Goal: Transaction & Acquisition: Book appointment/travel/reservation

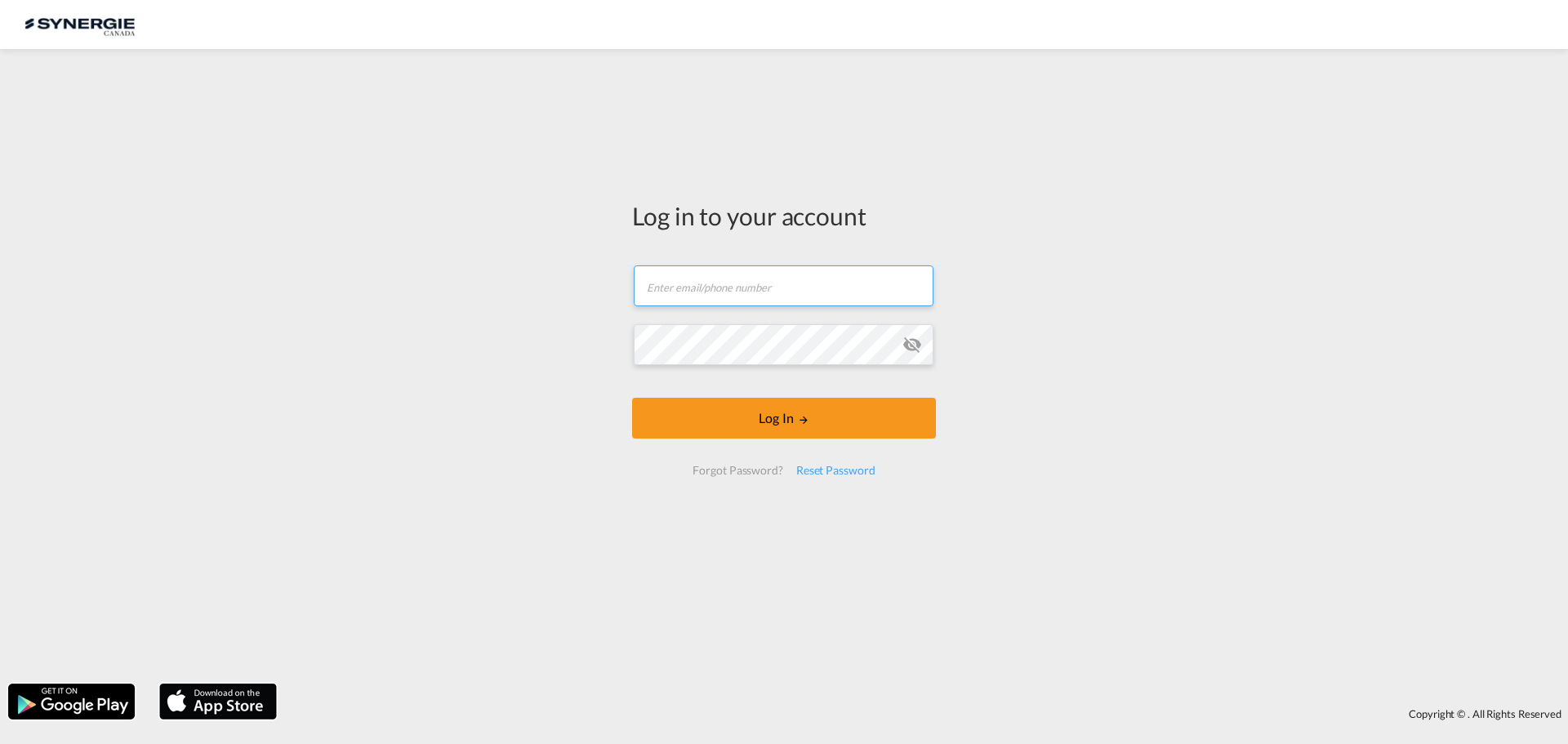
type input "[EMAIL_ADDRESS][DOMAIN_NAME]"
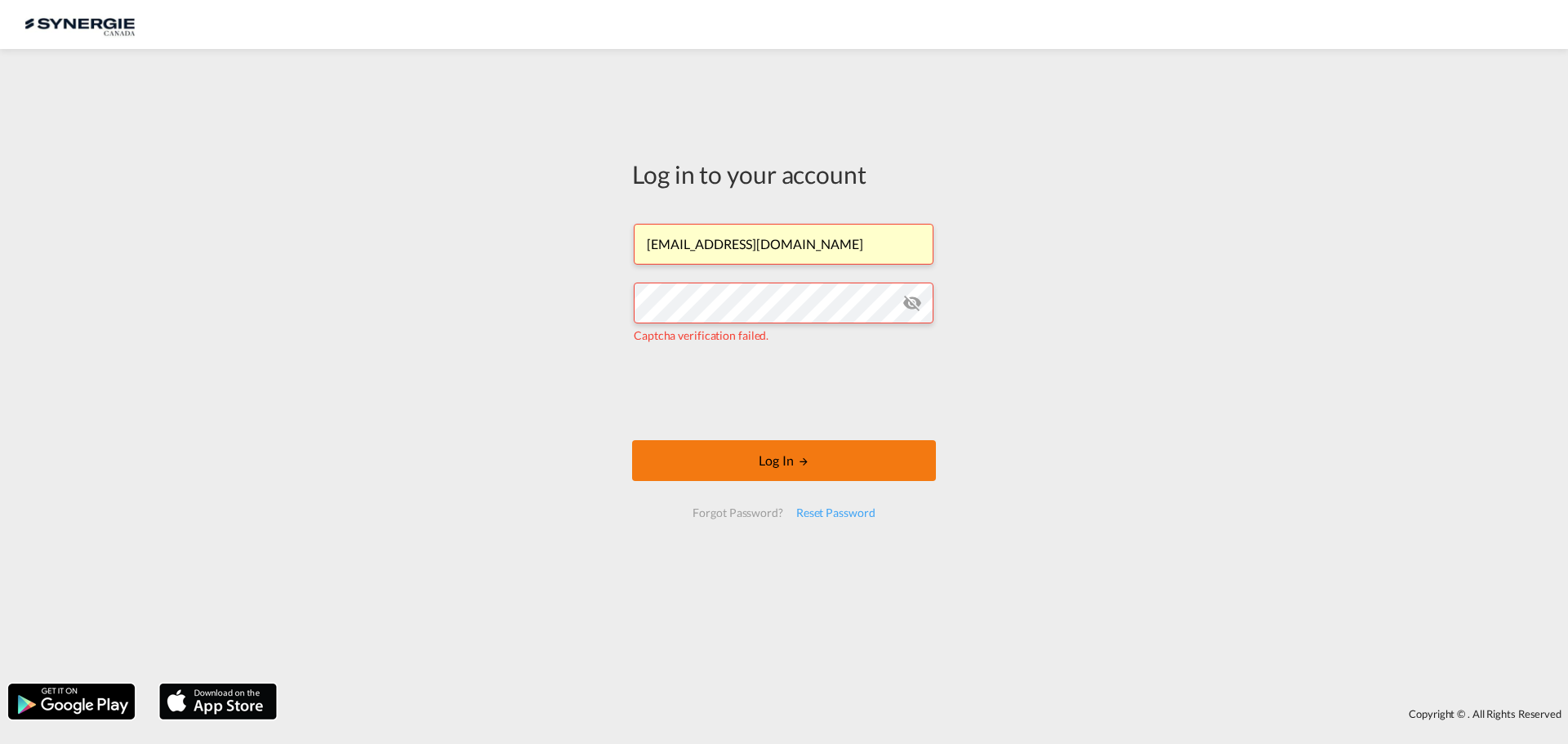
click at [769, 457] on button "Log In" at bounding box center [784, 460] width 303 height 41
click at [734, 450] on button "Log In" at bounding box center [784, 460] width 303 height 41
click at [715, 461] on button "Log In" at bounding box center [784, 460] width 303 height 41
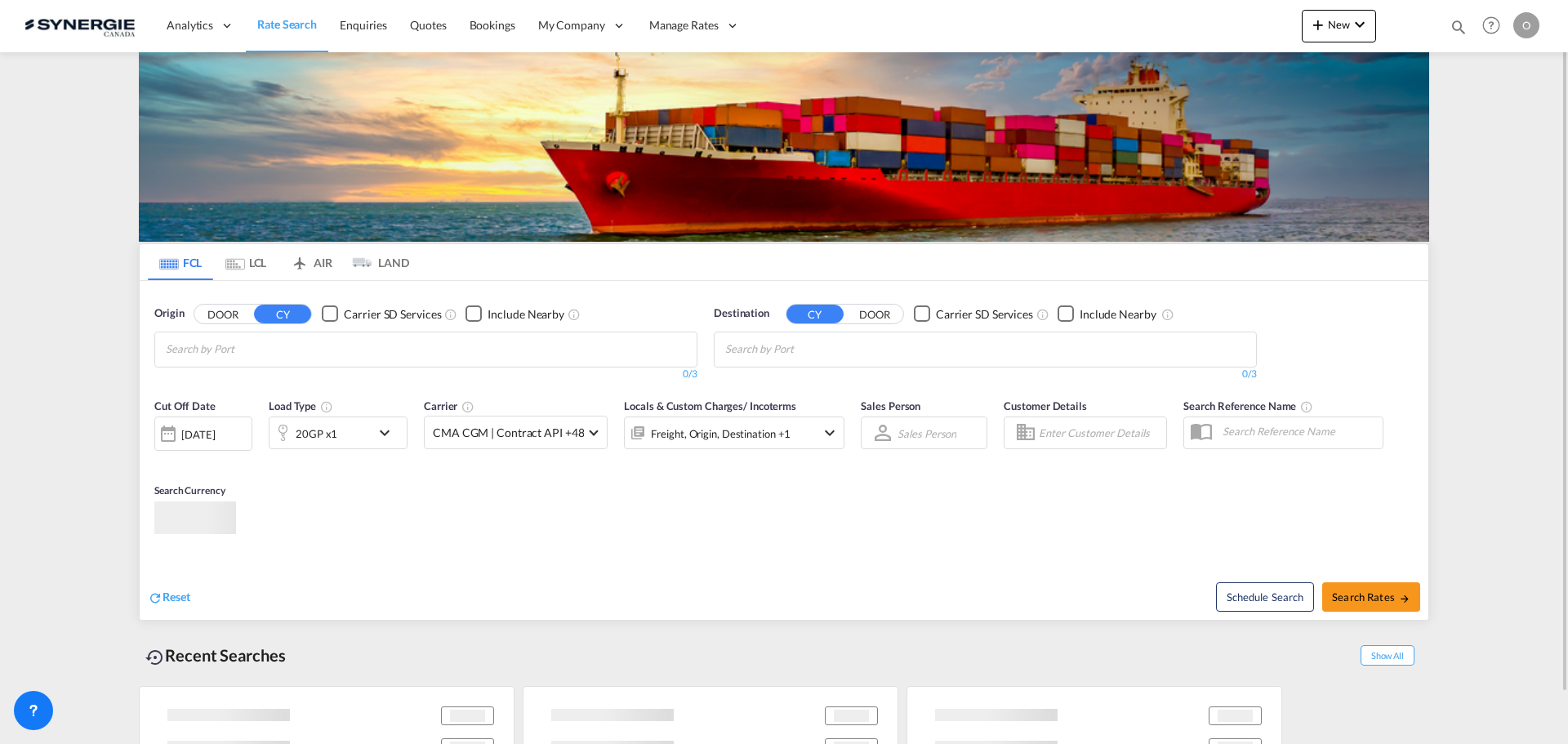
click at [1455, 24] on md-icon "icon-magnify" at bounding box center [1458, 26] width 18 height 18
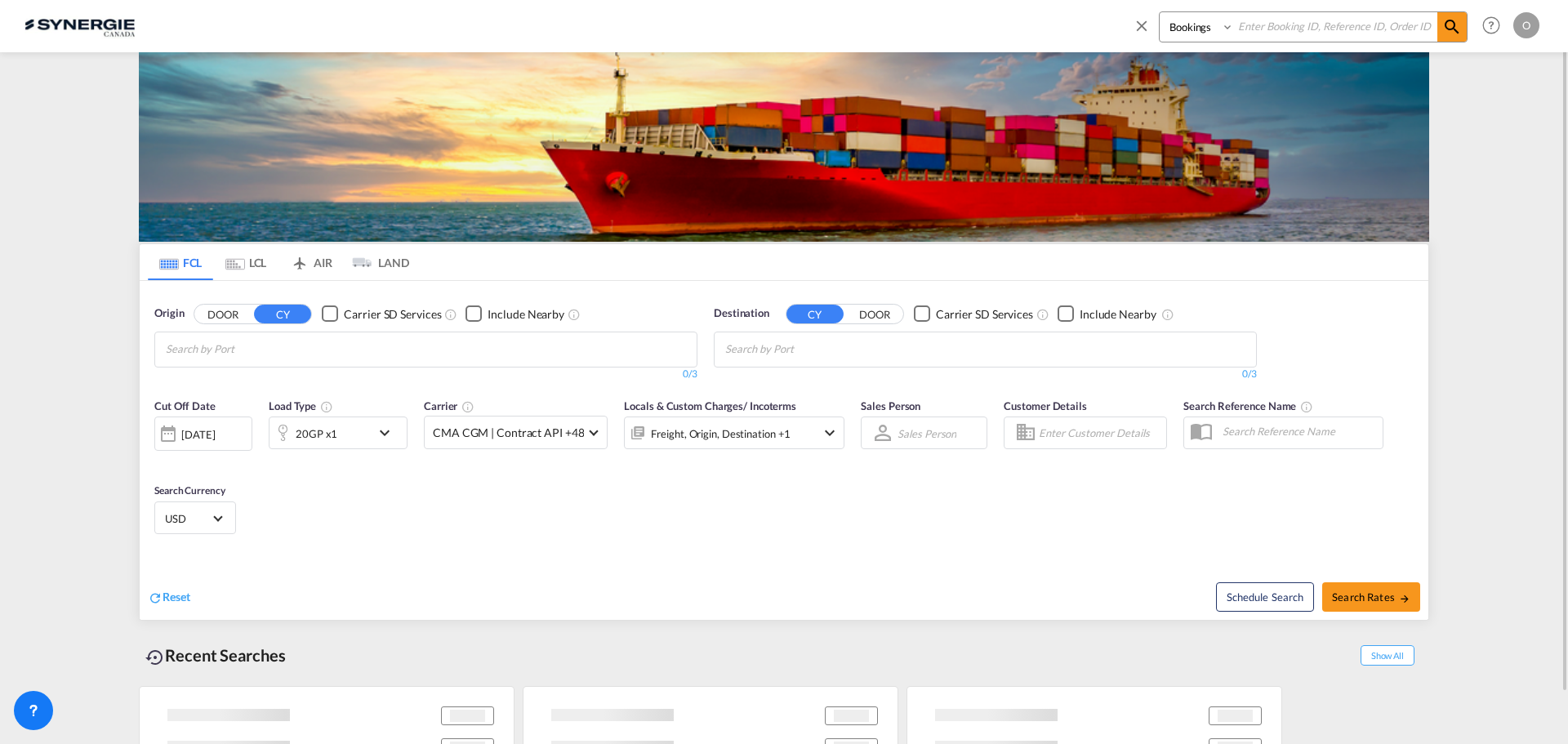
click at [1193, 37] on select "Bookings Quotes Enquiries" at bounding box center [1198, 26] width 78 height 30
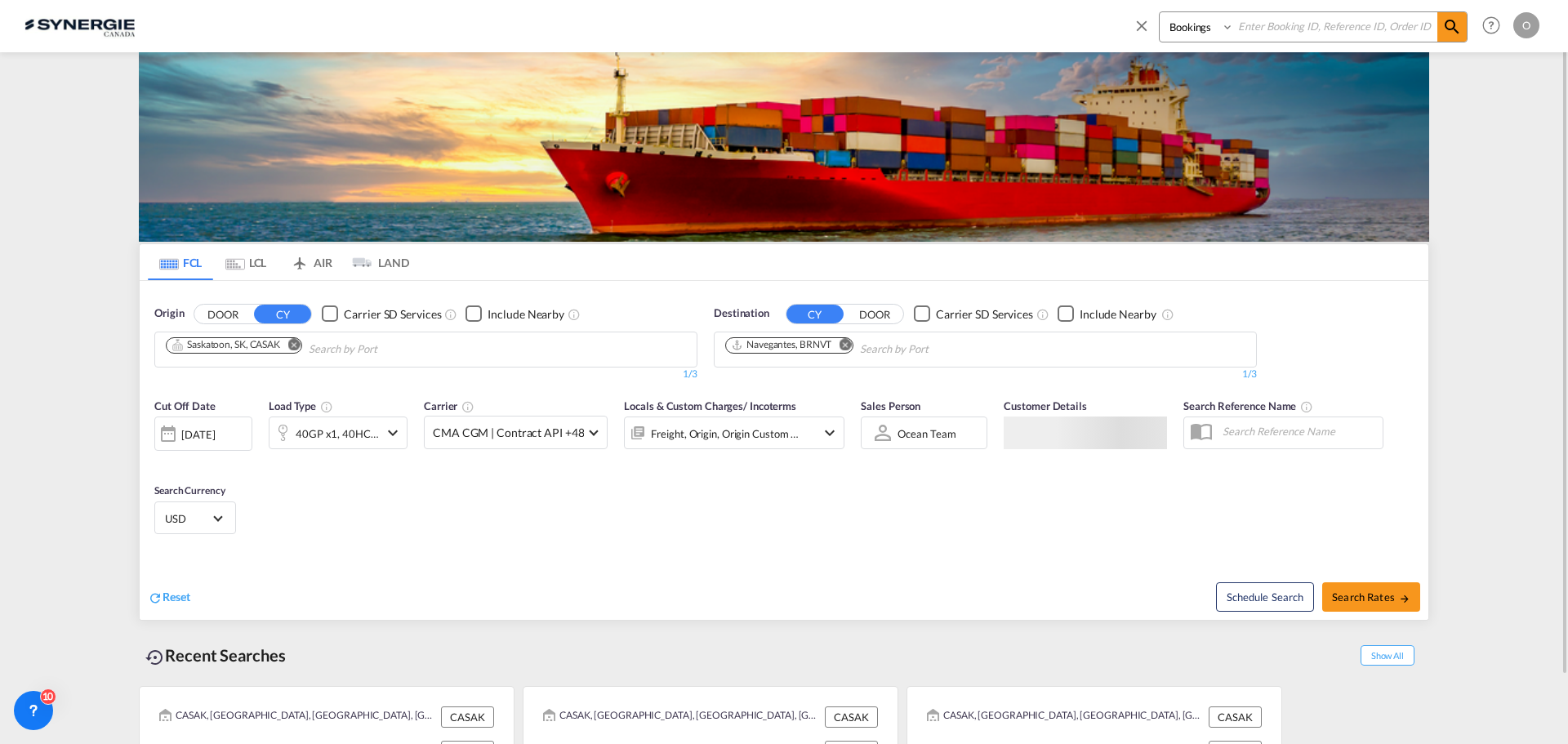
select select "Quotes"
click at [1159, 12] on select "Bookings Quotes Enquiries" at bounding box center [1198, 26] width 78 height 30
click at [1282, 32] on input at bounding box center [1336, 26] width 203 height 29
paste input "SYC000015155"
type input "SYC000015155"
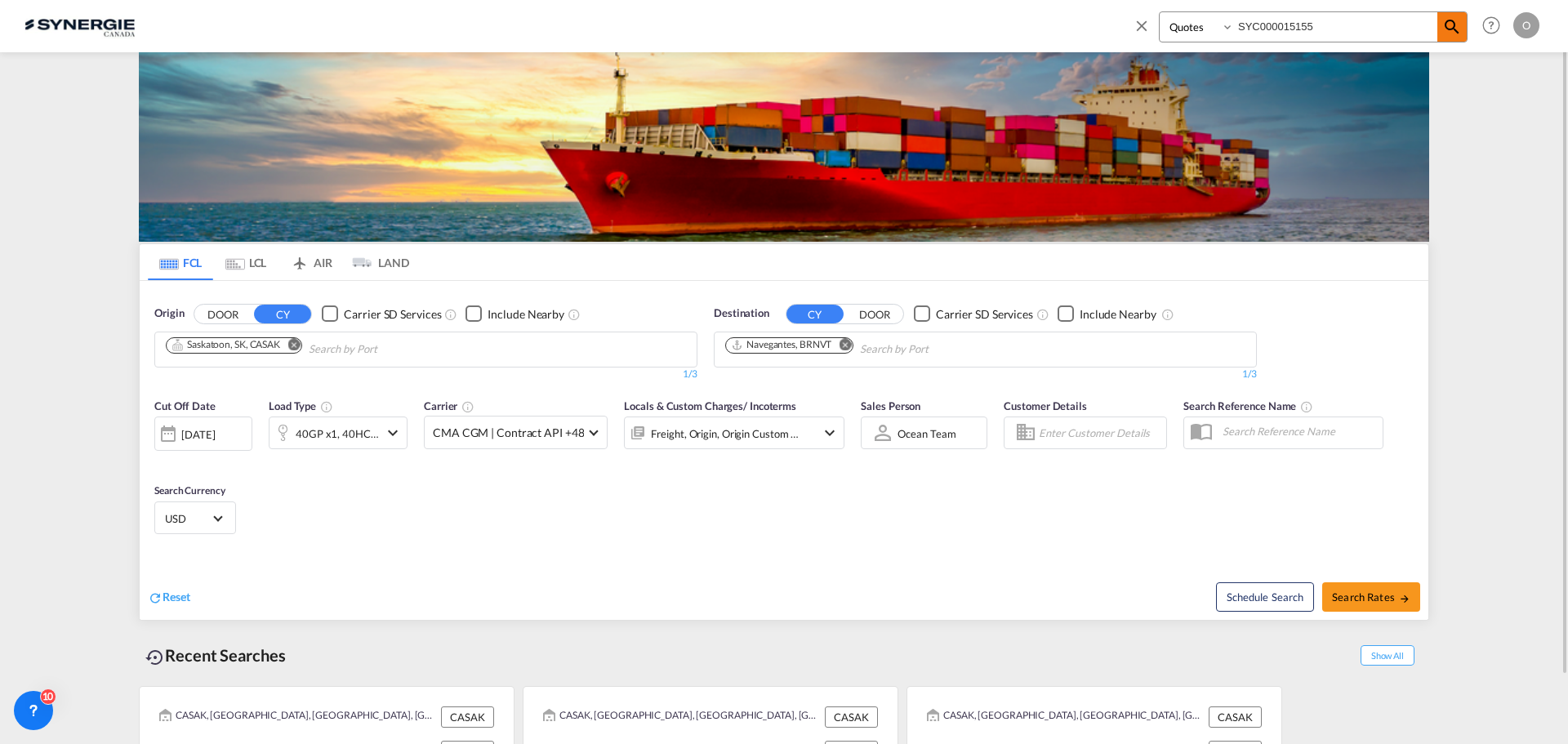
click at [1459, 22] on md-icon "icon-magnify" at bounding box center [1451, 26] width 19 height 19
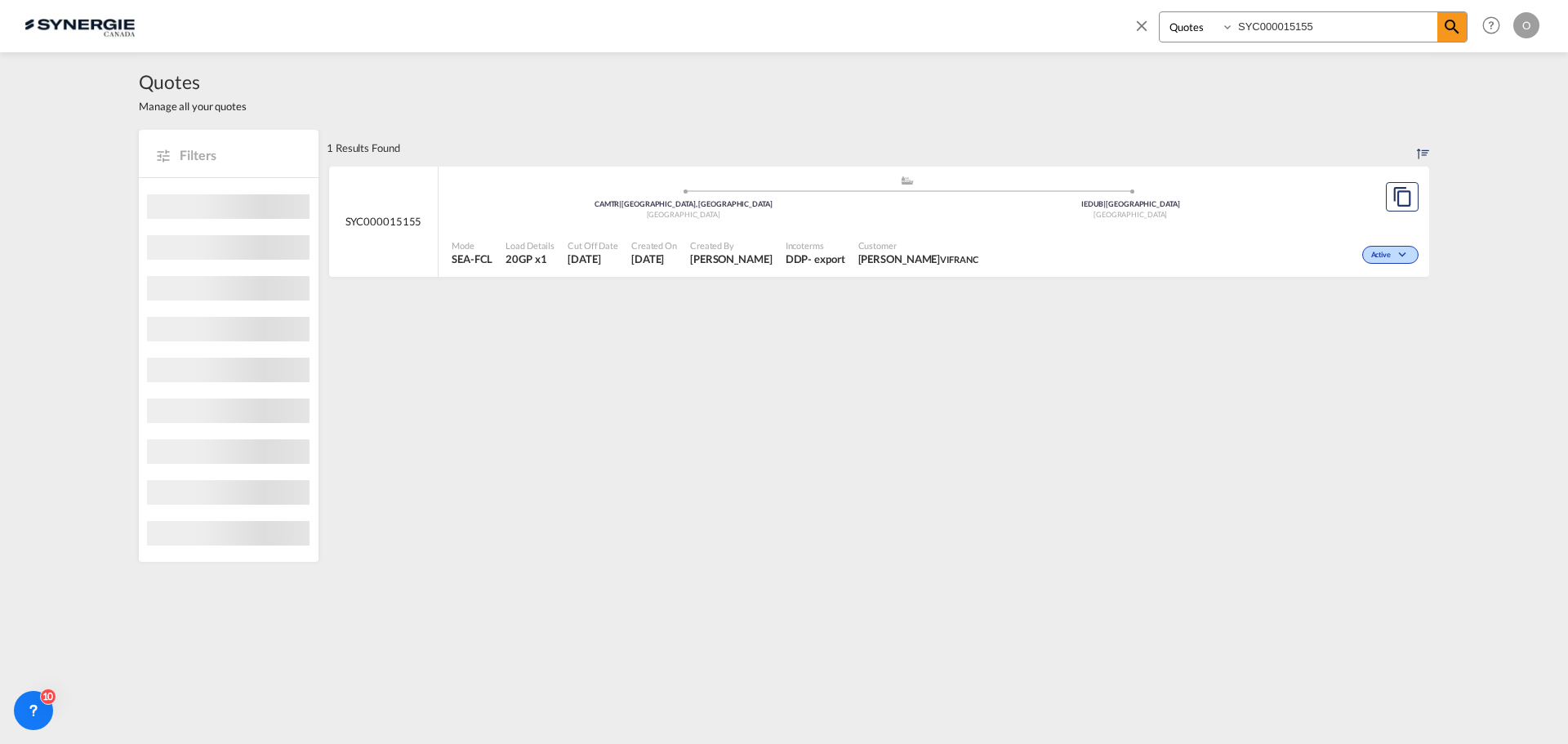
click at [772, 261] on span "[PERSON_NAME]" at bounding box center [731, 258] width 82 height 14
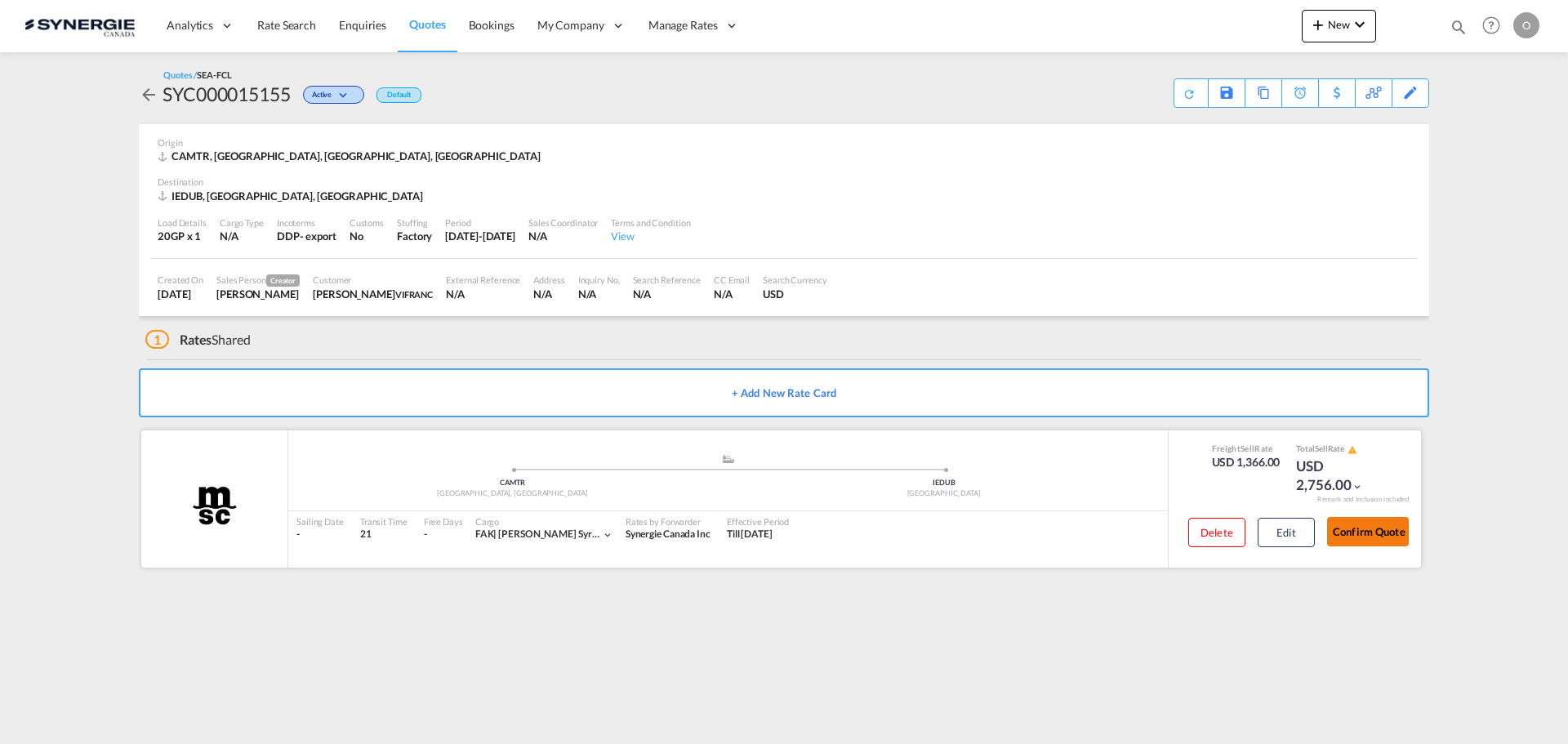
click at [1365, 530] on button "Confirm Quote" at bounding box center [1367, 531] width 81 height 30
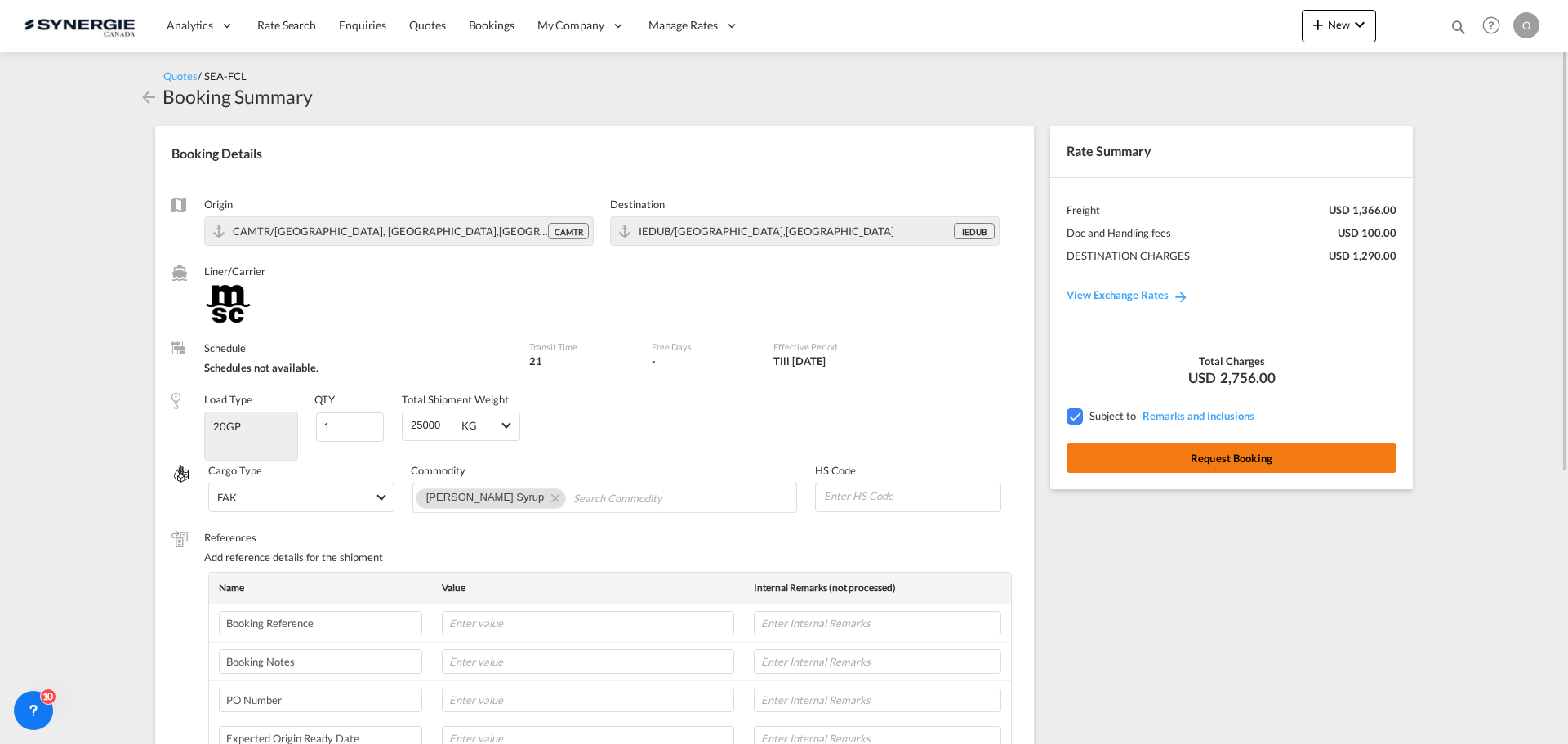
click at [1227, 457] on button "Request Booking" at bounding box center [1231, 458] width 330 height 30
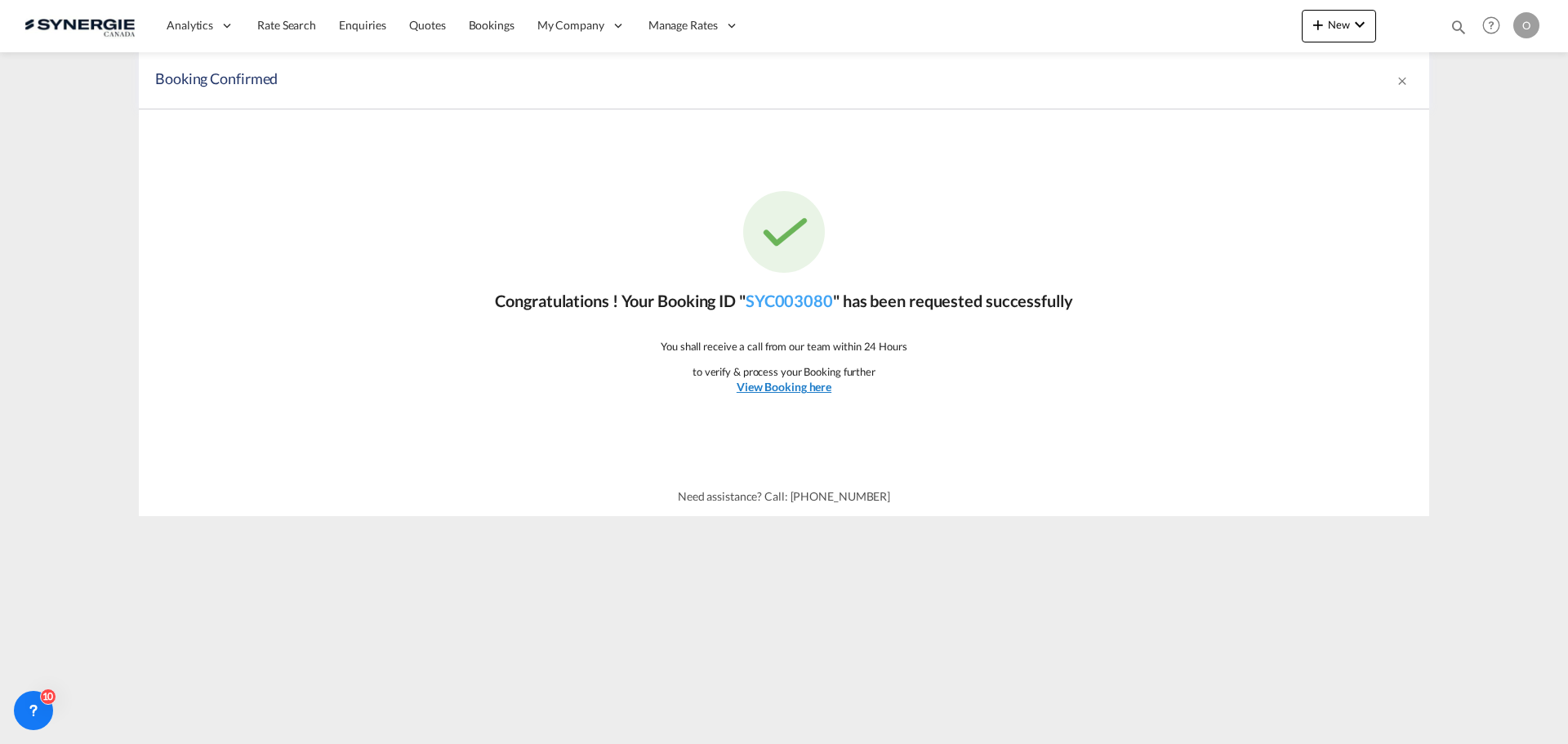
click at [791, 386] on u "View Booking here" at bounding box center [784, 386] width 95 height 14
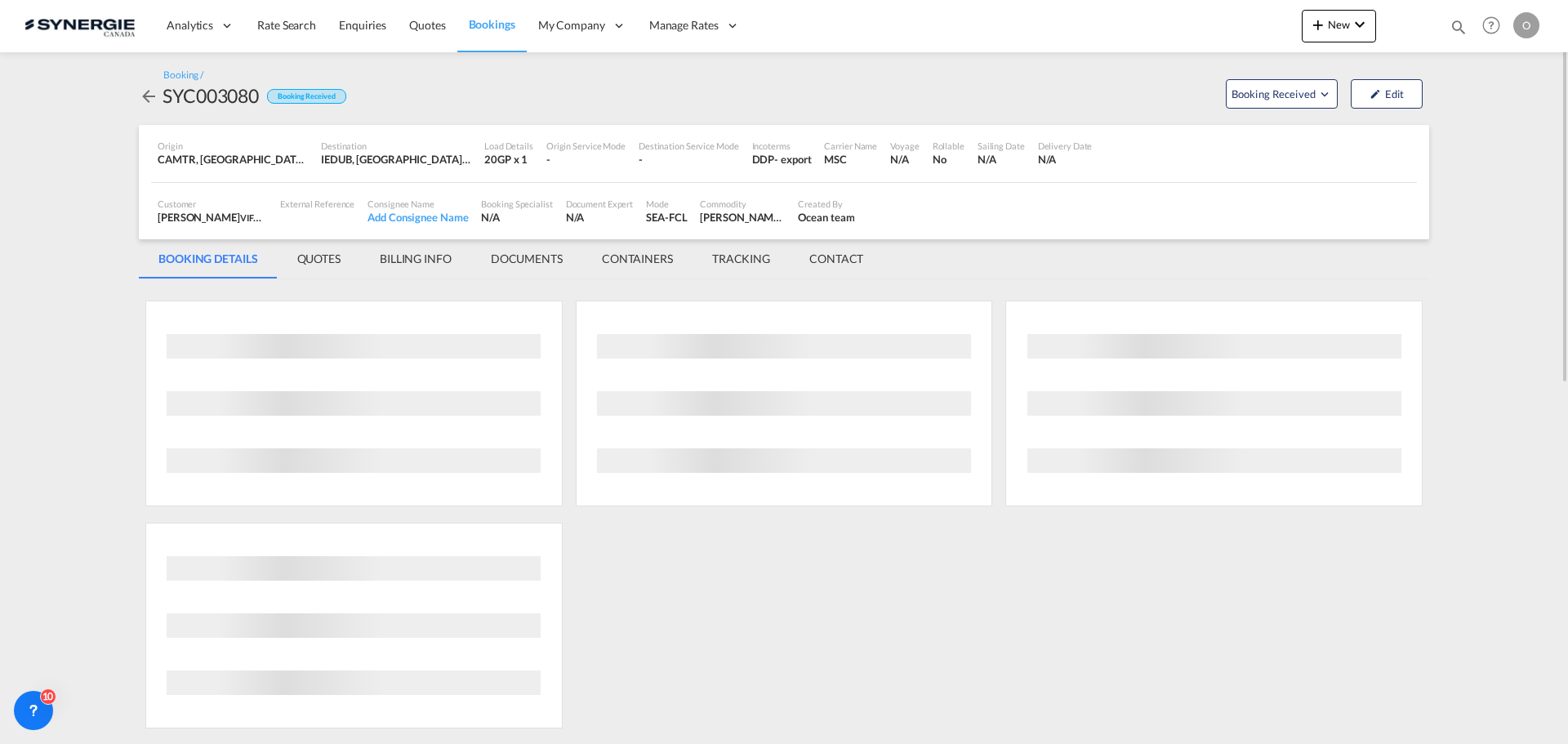
click at [317, 250] on md-tab-item "QUOTES" at bounding box center [319, 258] width 82 height 39
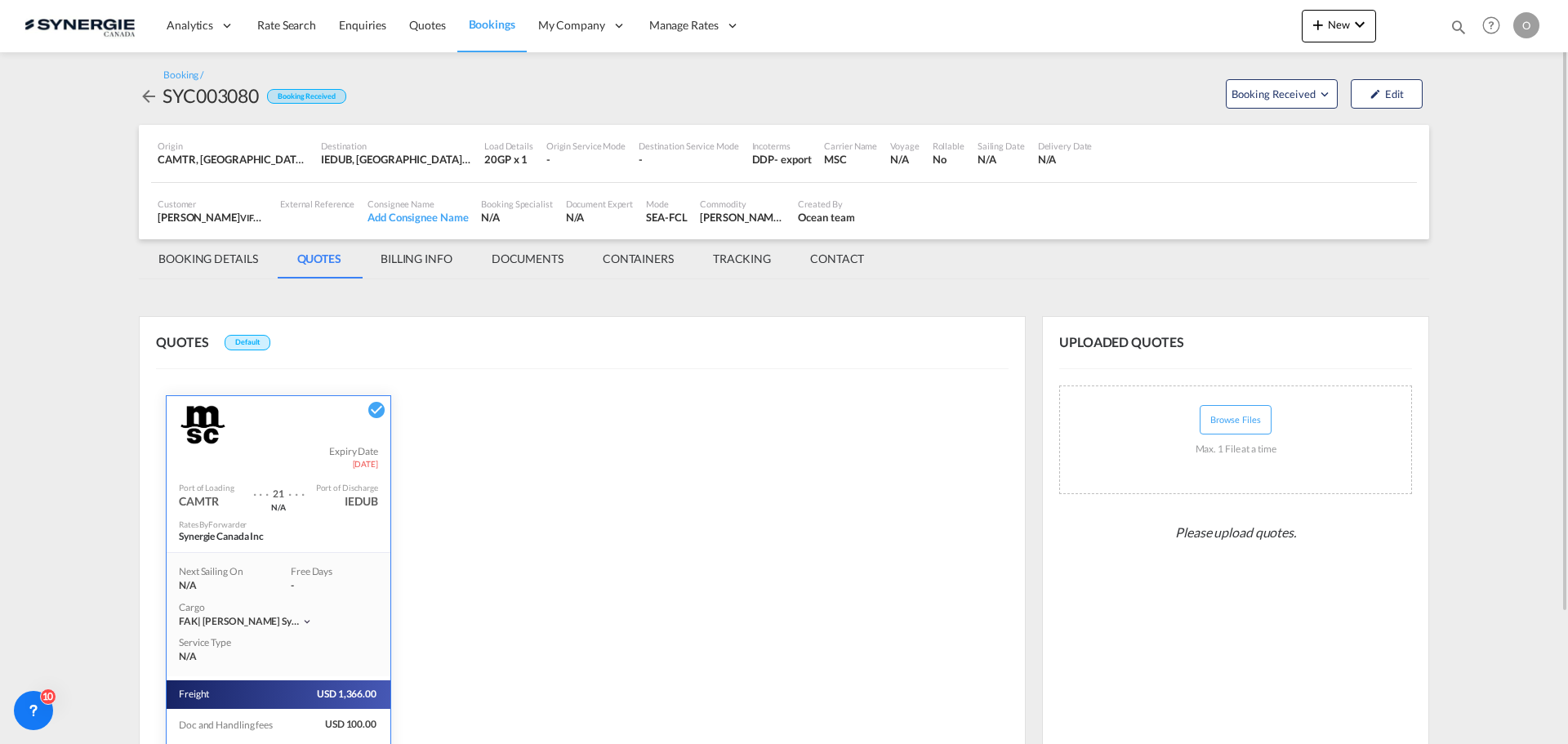
scroll to position [160, 0]
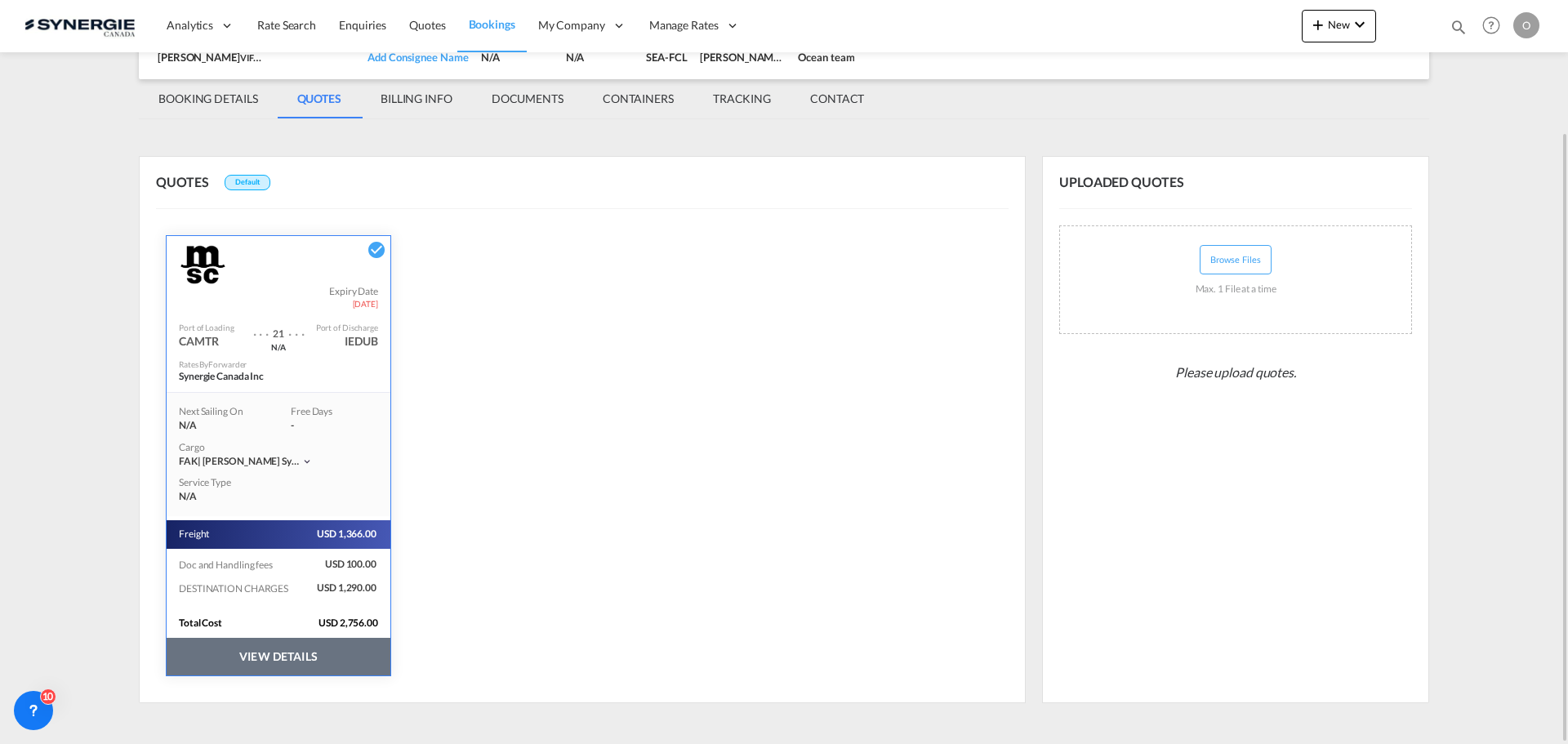
click at [271, 654] on button "VIEW DETAILS" at bounding box center [279, 656] width 224 height 37
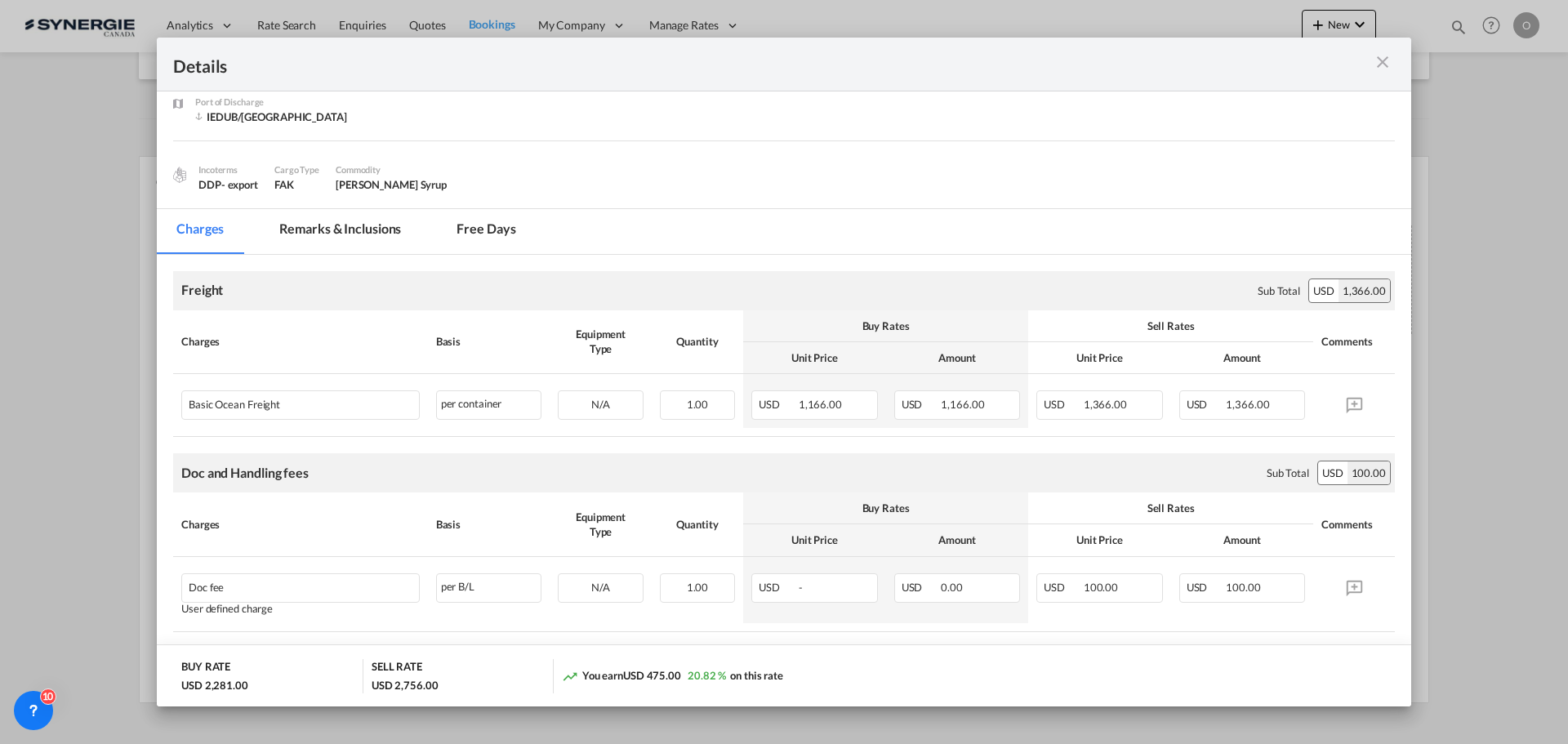
scroll to position [9, 0]
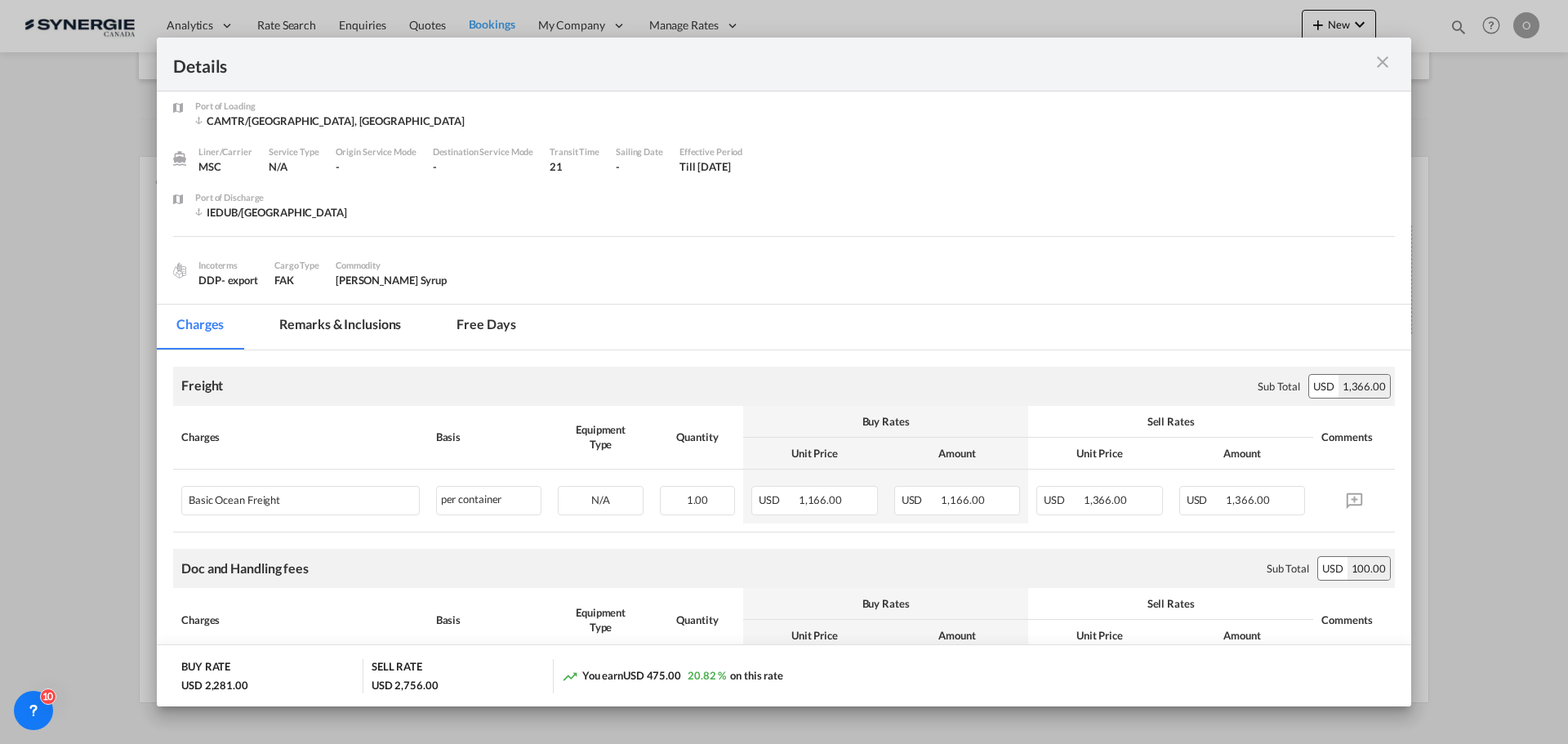
click at [336, 319] on md-tab-item "Remarks & Inclusions" at bounding box center [340, 326] width 161 height 45
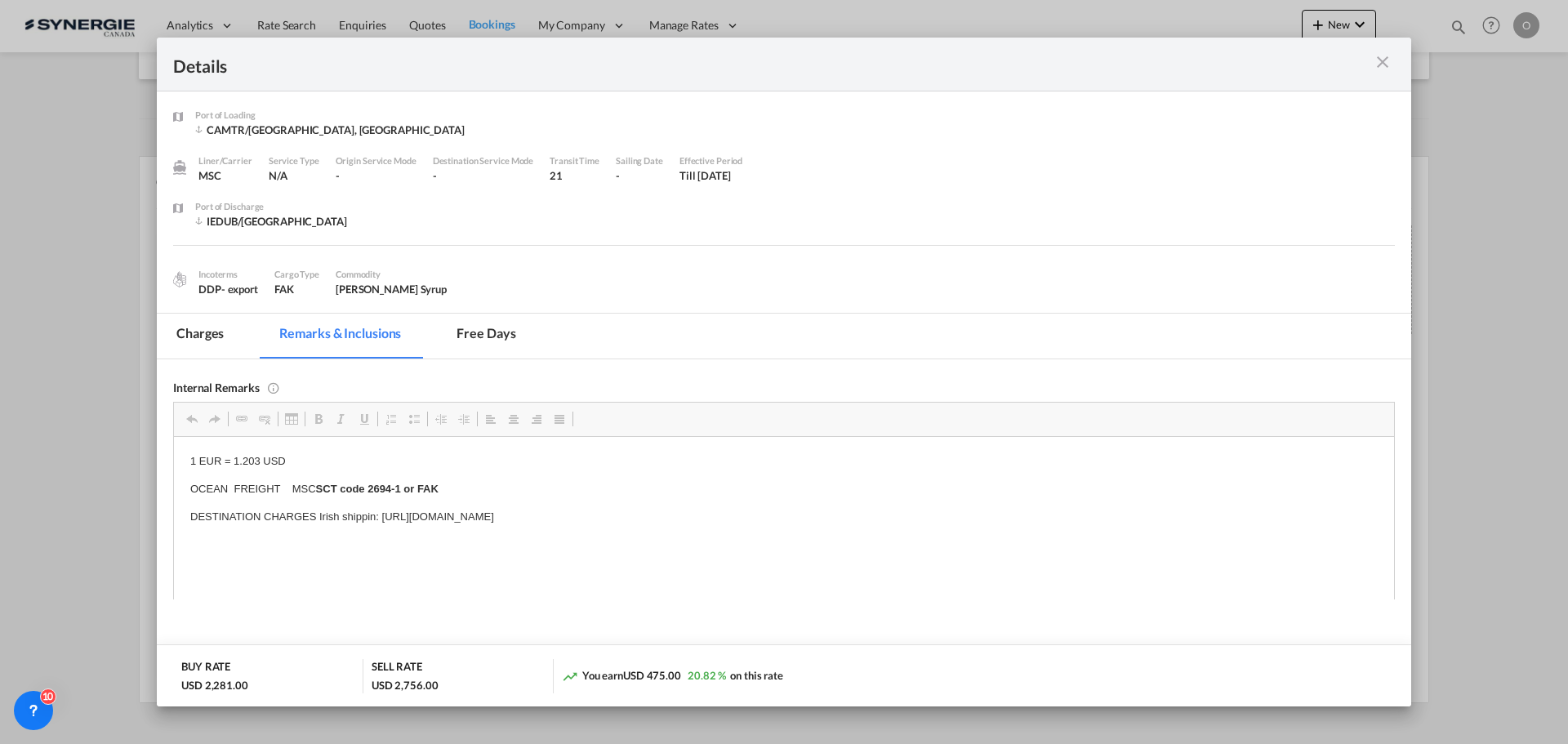
scroll to position [0, 0]
drag, startPoint x: 831, startPoint y: 517, endPoint x: 427, endPoint y: 514, distance: 404.0
drag, startPoint x: 809, startPoint y: 515, endPoint x: 382, endPoint y: 516, distance: 427.0
click at [382, 516] on p "DESTINATION CHARGES Irish shippin: https://app.frontapp.com/open/cnv_qi47oi7?ke…" at bounding box center [783, 516] width 1187 height 17
copy p "https://app.frontapp.com/open/cnv_qi47oi7?key=PdzKtFC7CX3V_W2eUAu7t8kBGgtxz-Hy"
